Goal: Task Accomplishment & Management: Use online tool/utility

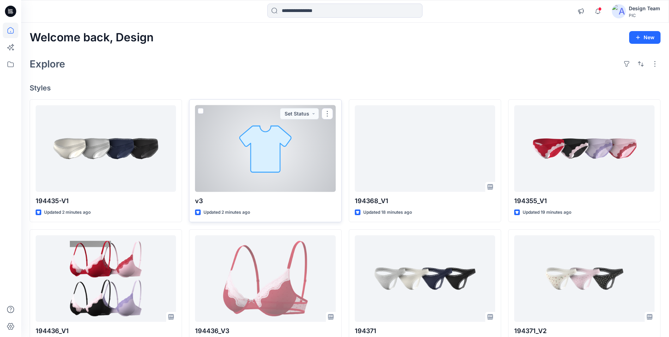
click at [278, 152] on div at bounding box center [265, 148] width 140 height 86
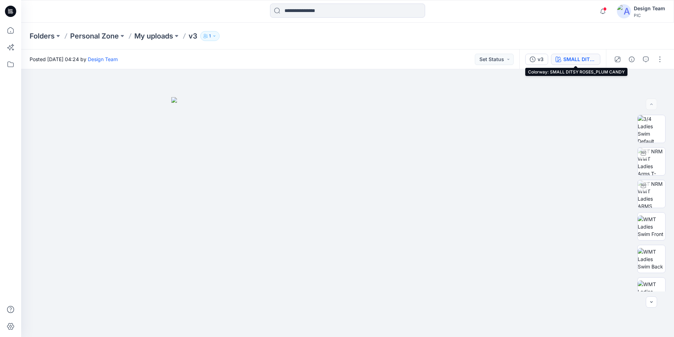
click at [589, 59] on div "SMALL DITSY ROSES_PLUM CANDY" at bounding box center [580, 59] width 32 height 8
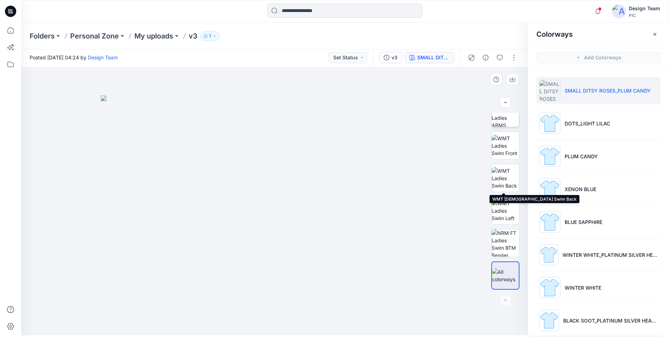
scroll to position [2, 0]
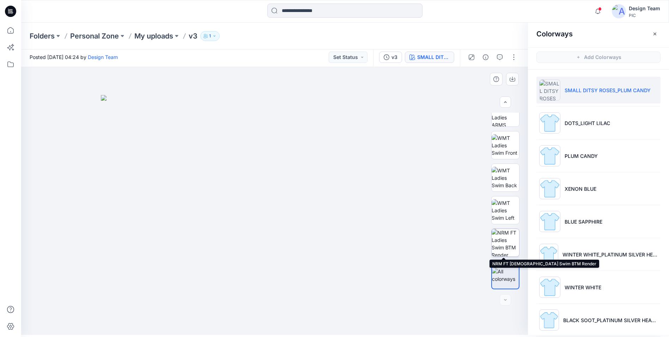
click at [506, 246] on img at bounding box center [506, 243] width 28 height 28
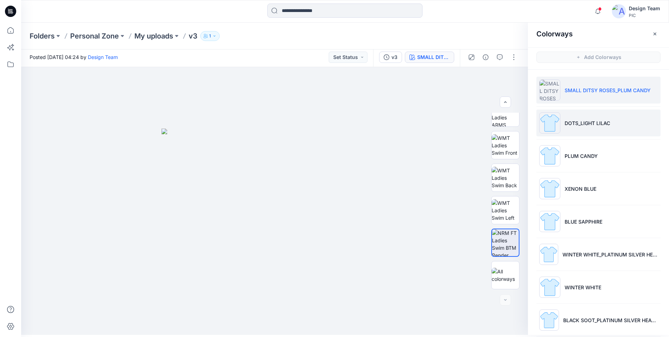
click at [578, 129] on li "DOTS_LIGHT LILAC" at bounding box center [599, 122] width 124 height 27
